Goal: Information Seeking & Learning: Learn about a topic

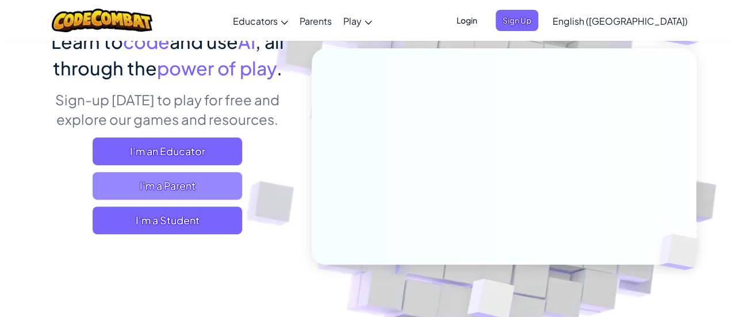
scroll to position [115, 0]
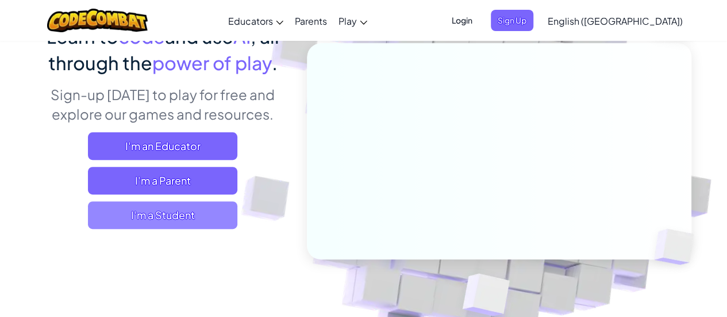
click at [197, 211] on span "I'm a Student" at bounding box center [162, 215] width 149 height 28
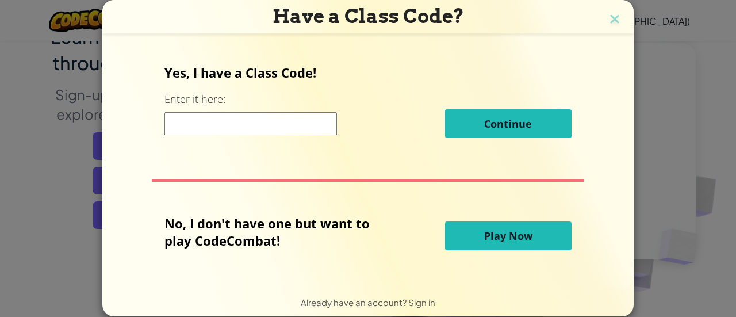
click at [212, 128] on input at bounding box center [250, 123] width 172 height 23
click at [484, 232] on span "Play Now" at bounding box center [508, 236] width 48 height 14
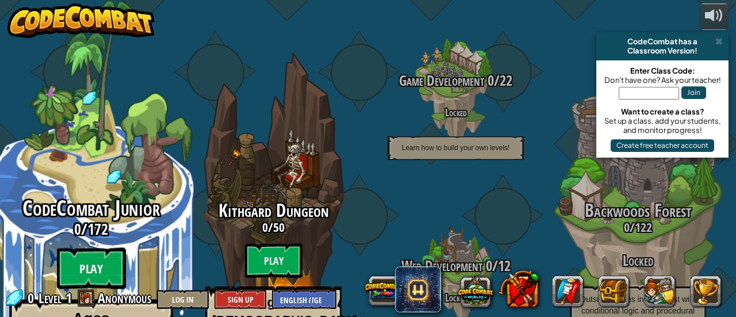
click at [93, 248] on btn "Play" at bounding box center [91, 268] width 69 height 41
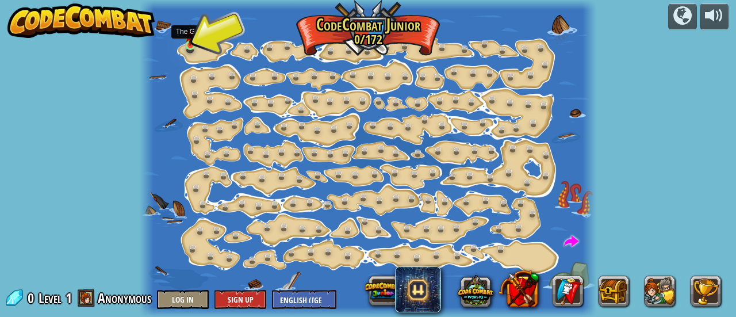
click at [191, 44] on img at bounding box center [190, 35] width 10 height 22
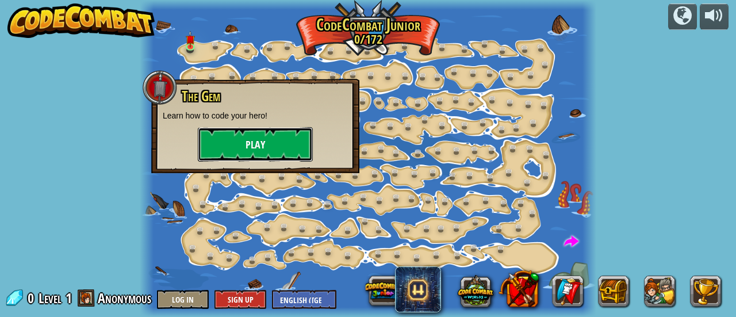
click at [249, 145] on button "Play" at bounding box center [255, 144] width 115 height 34
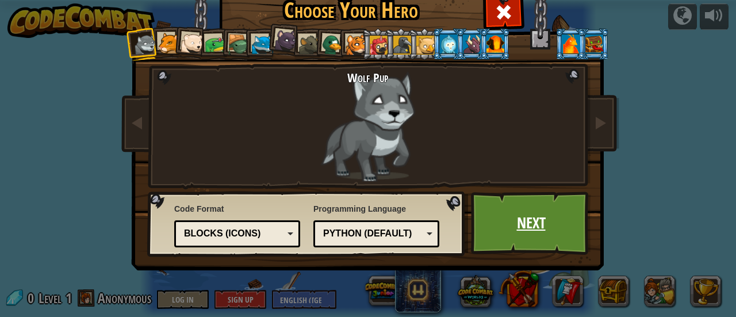
click at [505, 229] on link "Next" at bounding box center [531, 222] width 120 height 63
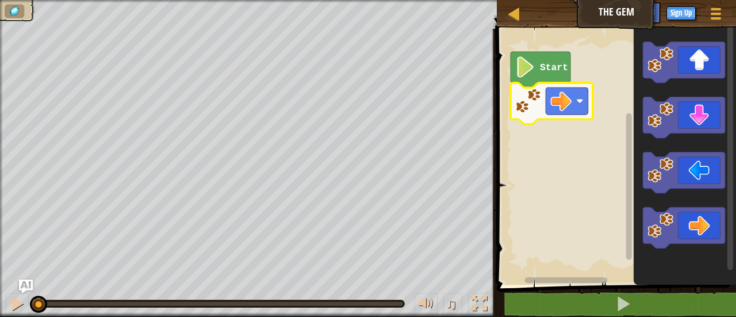
click at [532, 66] on image "Blockly Workspace" at bounding box center [526, 66] width 20 height 21
click at [528, 72] on image "Blockly Workspace" at bounding box center [526, 66] width 20 height 21
click at [563, 99] on image "Blockly Workspace" at bounding box center [561, 100] width 21 height 21
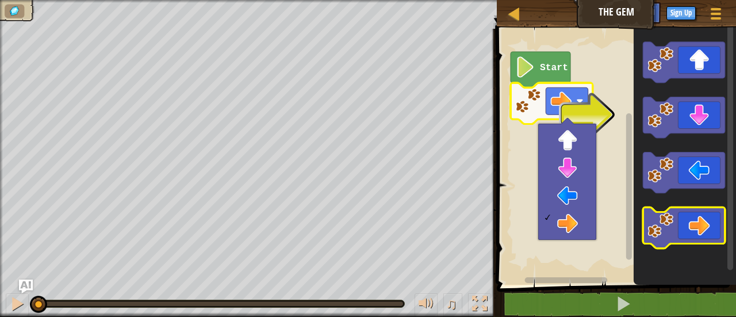
click at [690, 223] on icon "Blockly Workspace" at bounding box center [684, 227] width 82 height 41
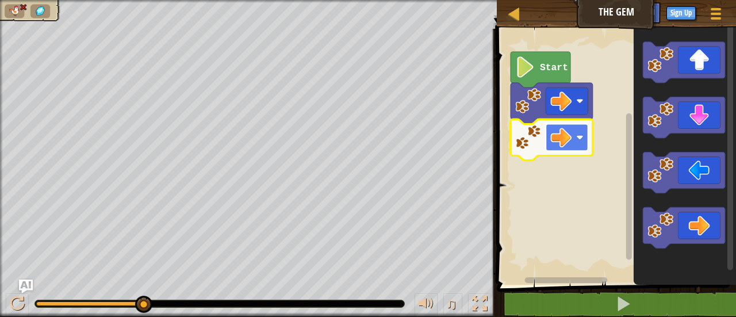
click at [584, 136] on rect "Blockly Workspace" at bounding box center [567, 137] width 42 height 27
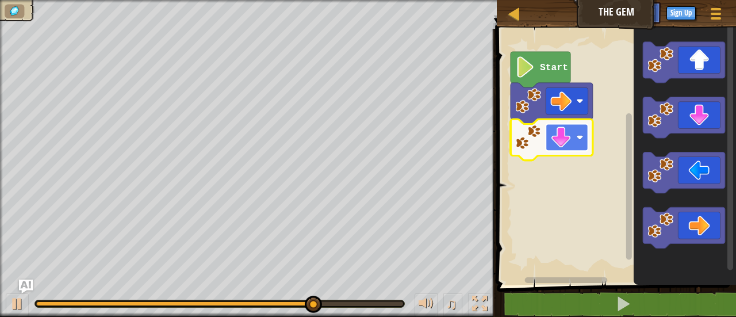
click at [578, 148] on rect "Blockly Workspace" at bounding box center [567, 137] width 42 height 27
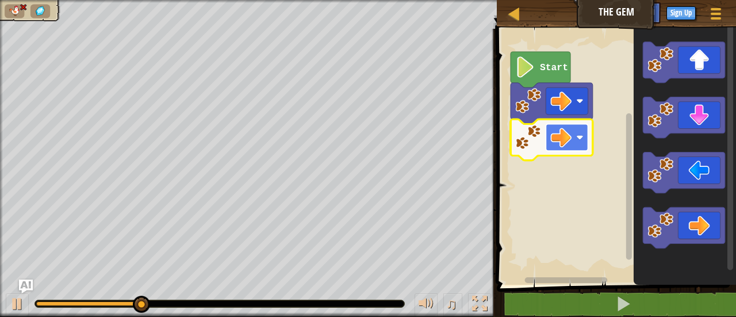
click at [567, 137] on image "Blockly Workspace" at bounding box center [561, 137] width 21 height 21
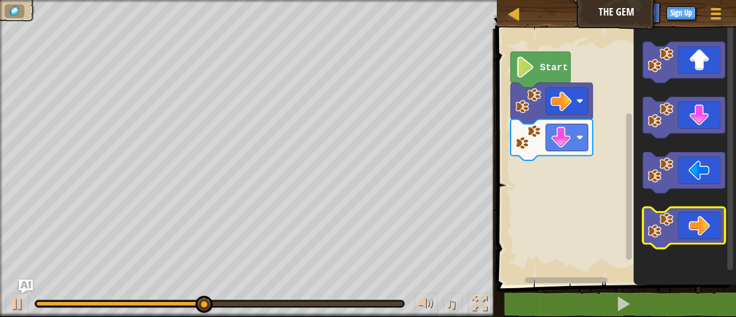
click at [697, 226] on icon "Blockly Workspace" at bounding box center [684, 227] width 82 height 41
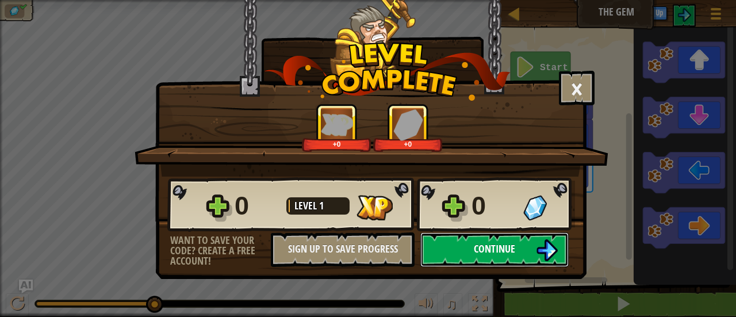
click at [535, 244] on button "Continue" at bounding box center [494, 249] width 148 height 34
